Goal: Task Accomplishment & Management: Use online tool/utility

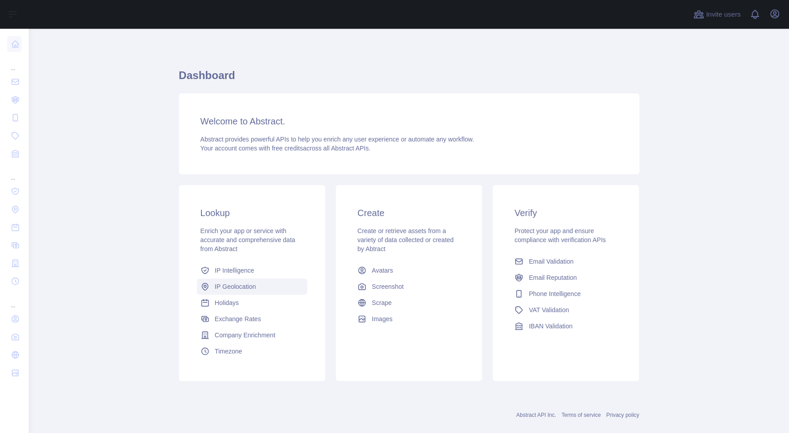
click at [235, 290] on span "IP Geolocation" at bounding box center [235, 286] width 41 height 9
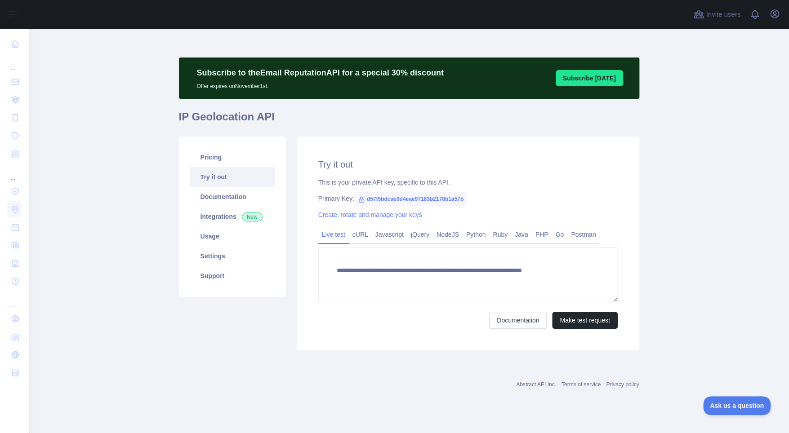
type textarea "**********"
click at [215, 232] on link "Usage" at bounding box center [232, 236] width 85 height 20
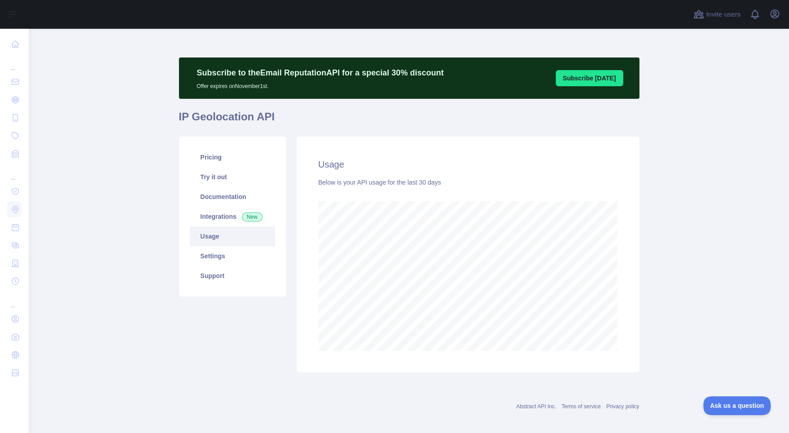
scroll to position [404, 753]
